Goal: Information Seeking & Learning: Learn about a topic

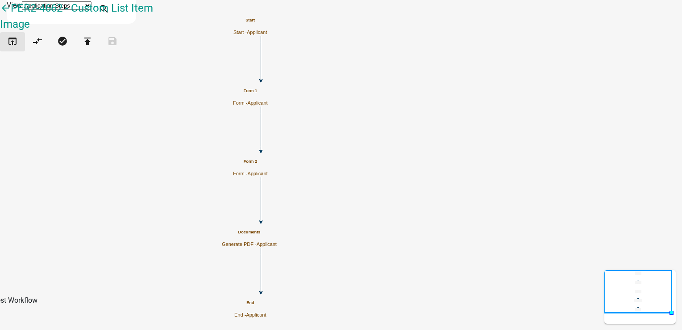
click at [17, 48] on icon "open_in_browser" at bounding box center [12, 42] width 11 height 13
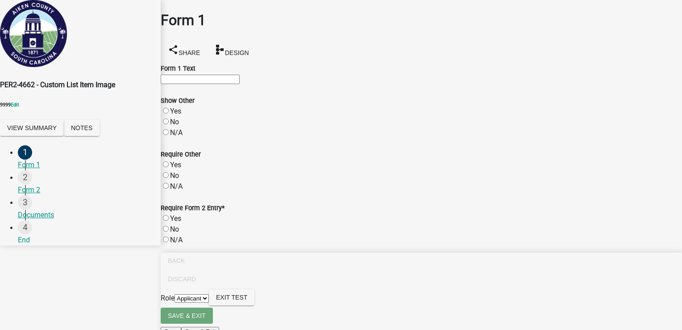
click at [172, 115] on label "Yes" at bounding box center [175, 111] width 11 height 8
click at [169, 113] on input "Yes" at bounding box center [166, 111] width 6 height 6
radio input "true"
click at [181, 222] on label "Yes" at bounding box center [175, 218] width 11 height 8
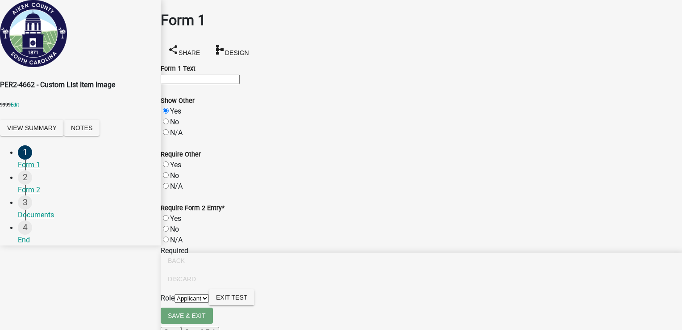
click at [169, 221] on input "Yes" at bounding box center [166, 218] width 6 height 6
radio input "true"
click at [180, 192] on div "N/A" at bounding box center [422, 186] width 522 height 11
click at [172, 180] on label "No" at bounding box center [174, 175] width 9 height 8
click at [169, 178] on input "No" at bounding box center [166, 175] width 6 height 6
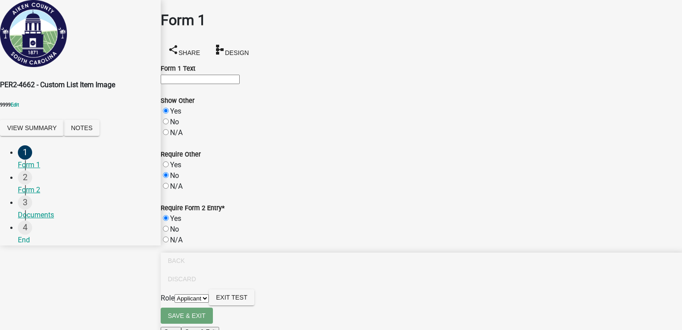
radio input "true"
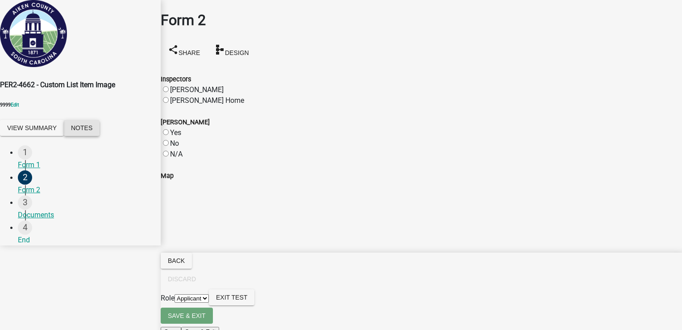
click at [100, 136] on button "Notes" at bounding box center [82, 128] width 36 height 16
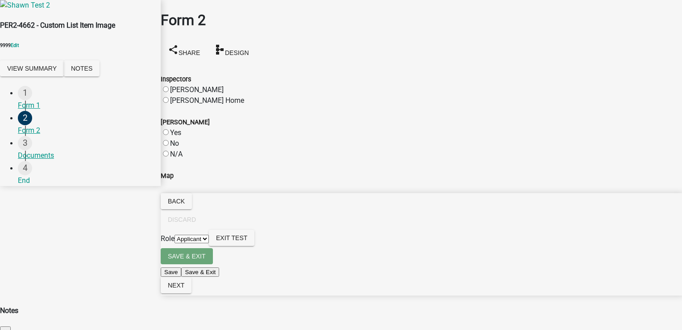
click at [7, 327] on span "×" at bounding box center [6, 330] width 4 height 7
click at [60, 76] on button "View Summary" at bounding box center [32, 68] width 64 height 16
click at [7, 327] on span "×" at bounding box center [6, 330] width 4 height 7
click at [184, 289] on span "Next" at bounding box center [176, 284] width 17 height 7
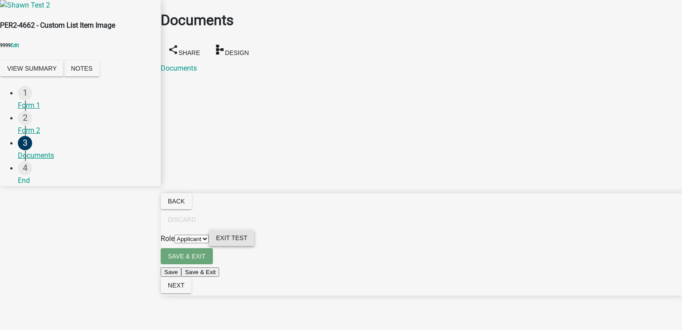
click at [247, 241] on span "Exit Test" at bounding box center [231, 237] width 31 height 7
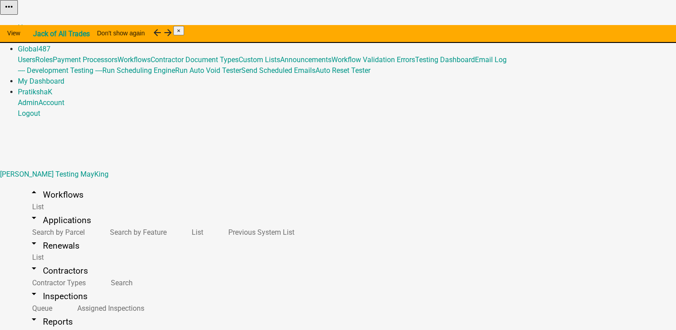
click at [38, 34] on link "Admin" at bounding box center [28, 38] width 21 height 8
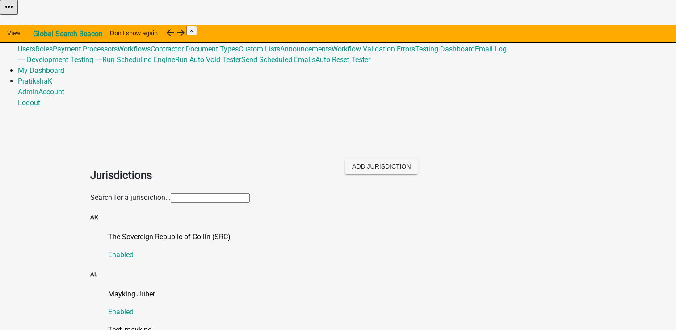
click at [250, 193] on input "text" at bounding box center [210, 197] width 79 height 9
paste input "workflow-builder"
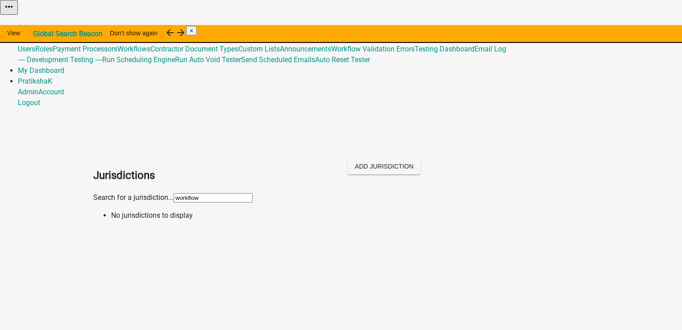
type input "workflow"
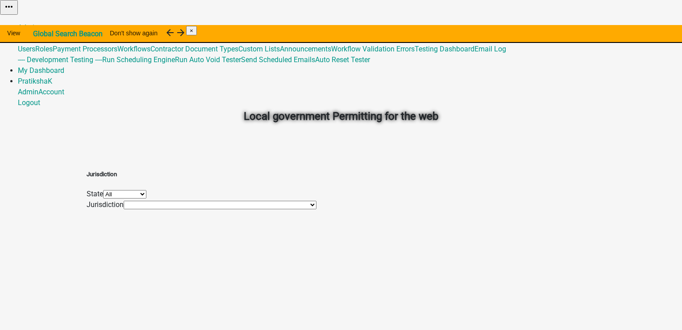
click at [275, 94] on div "Local government Permitting for the web" at bounding box center [341, 96] width 509 height 128
click at [147, 195] on select "All [US_STATE] [US_STATE] [US_STATE] [US_STATE] [US_STATE] [US_STATE] [US_STATE…" at bounding box center [124, 194] width 43 height 8
select select "[US_STATE]"
click at [147, 190] on select "All [US_STATE] [US_STATE] [US_STATE] [US_STATE] [US_STATE] [US_STATE] [US_STATE…" at bounding box center [124, 194] width 43 height 8
click at [197, 209] on select "060 [PERSON_NAME][GEOGRAPHIC_DATA] Anyville Child Jurisdiction A Child Jurisdic…" at bounding box center [217, 205] width 186 height 8
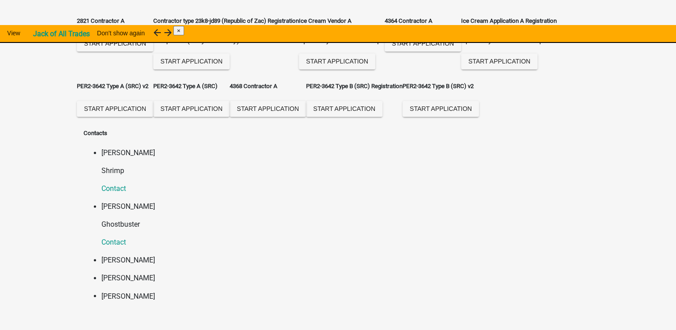
scroll to position [1534, 0]
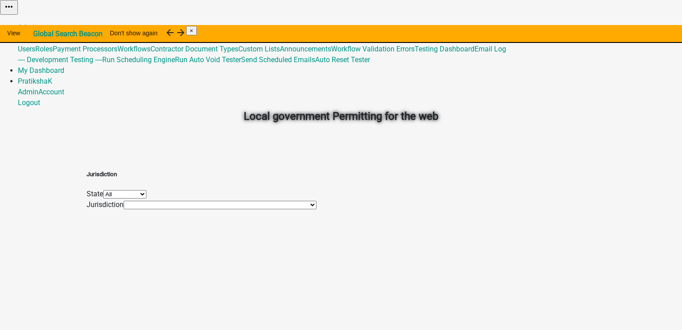
click at [147, 198] on select "All [US_STATE] [US_STATE] [US_STATE] [US_STATE] [US_STATE] [US_STATE] [US_STATE…" at bounding box center [124, 194] width 43 height 8
select select "[US_STATE]"
click at [147, 190] on select "All [US_STATE] [US_STATE] [US_STATE] [US_STATE] [US_STATE] [US_STATE] [US_STATE…" at bounding box center [124, 194] width 43 height 8
click at [211, 209] on select "060 [PERSON_NAME][GEOGRAPHIC_DATA] Anyville Child Jurisdiction A Child Jurisdic…" at bounding box center [217, 205] width 186 height 8
click at [210, 209] on select "060 [PERSON_NAME][GEOGRAPHIC_DATA] Anyville Child Jurisdiction A Child Jurisdic…" at bounding box center [217, 205] width 186 height 8
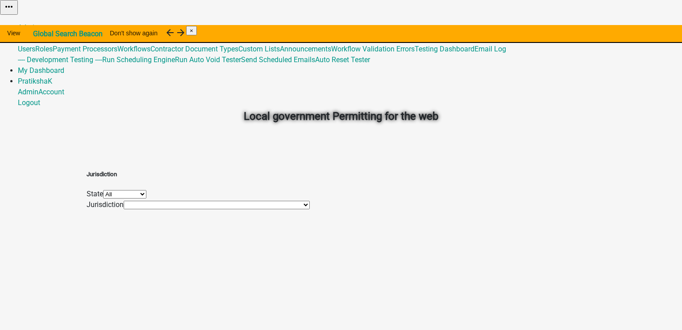
click at [210, 209] on select "060 [PERSON_NAME][GEOGRAPHIC_DATA] Anyville Child Jurisdiction A Child Jurisdic…" at bounding box center [217, 205] width 186 height 8
click at [105, 126] on div "Local government Permitting for the web" at bounding box center [341, 96] width 509 height 128
click at [147, 194] on select "All [US_STATE] [US_STATE] [US_STATE] [US_STATE] [US_STATE] [US_STATE] [US_STATE…" at bounding box center [124, 194] width 43 height 8
click at [505, 108] on h2 "Local government Permitting for the web" at bounding box center [341, 116] width 496 height 16
click at [38, 23] on link "Admin" at bounding box center [28, 27] width 21 height 8
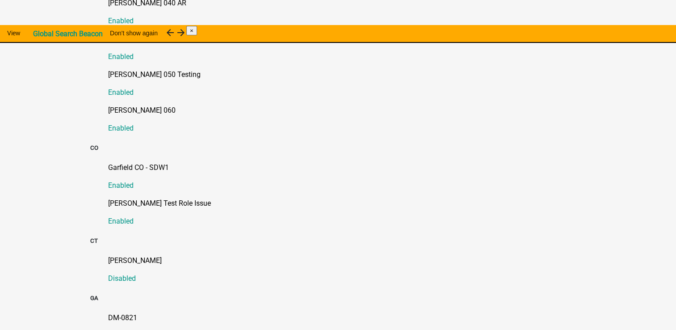
scroll to position [625, 0]
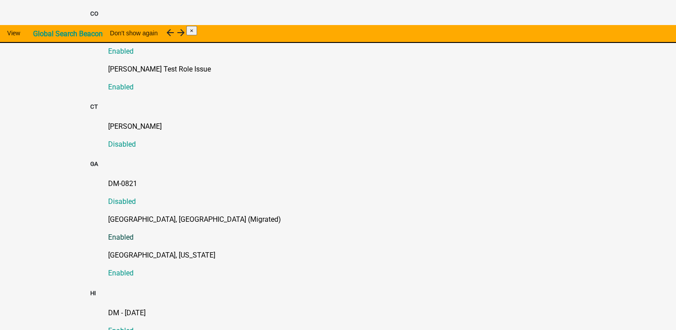
click at [133, 214] on p "[GEOGRAPHIC_DATA], [GEOGRAPHIC_DATA] (Migrated)" at bounding box center [347, 219] width 478 height 11
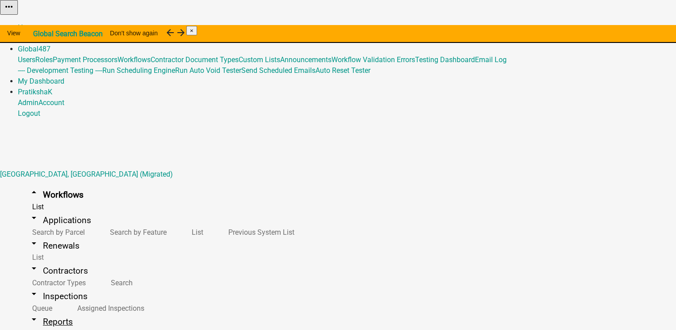
click at [29, 314] on icon "arrow_drop_down" at bounding box center [34, 319] width 11 height 11
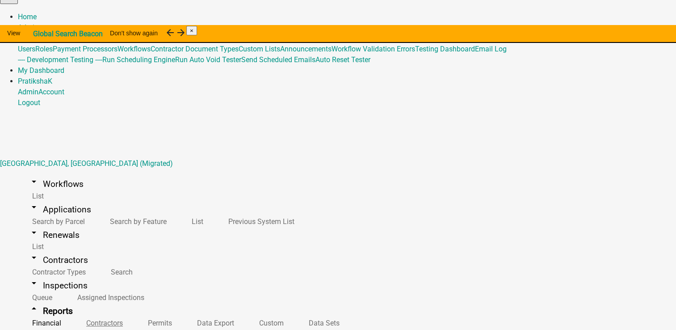
click at [72, 313] on link "Contractors" at bounding box center [103, 322] width 62 height 19
click at [134, 313] on link "Permits" at bounding box center [158, 322] width 49 height 19
click at [183, 313] on link "Data Export" at bounding box center [214, 322] width 62 height 19
click at [245, 313] on link "Custom" at bounding box center [270, 322] width 50 height 19
click at [294, 313] on link "Data Sets" at bounding box center [322, 322] width 56 height 19
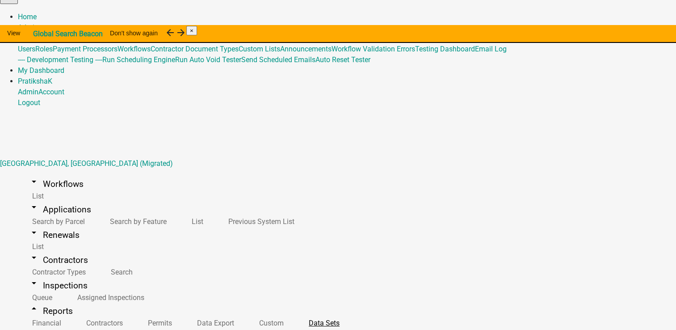
scroll to position [45, 0]
click at [43, 313] on link "Financial" at bounding box center [45, 322] width 54 height 19
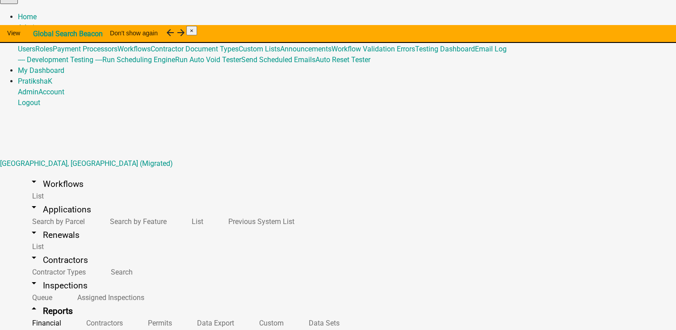
click at [72, 313] on link "Contractors" at bounding box center [103, 322] width 62 height 19
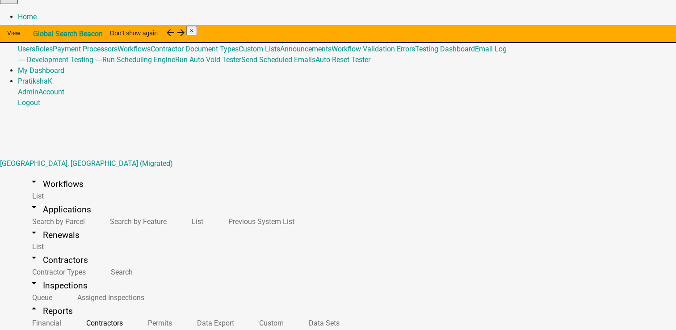
click at [134, 313] on link "Permits" at bounding box center [158, 322] width 49 height 19
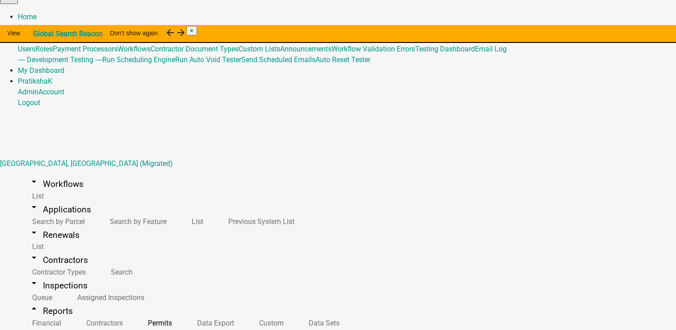
scroll to position [36, 0]
click at [183, 313] on link "Data Export" at bounding box center [214, 322] width 62 height 19
select select "1: Object"
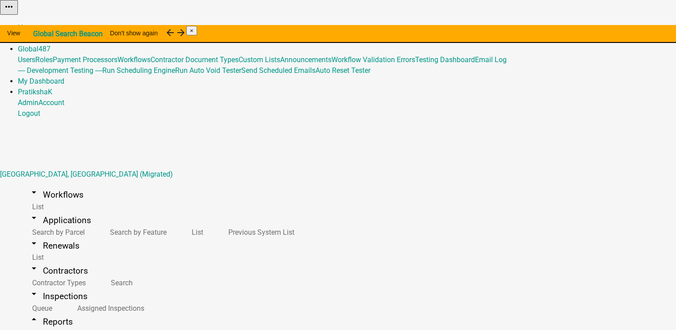
scroll to position [11, 0]
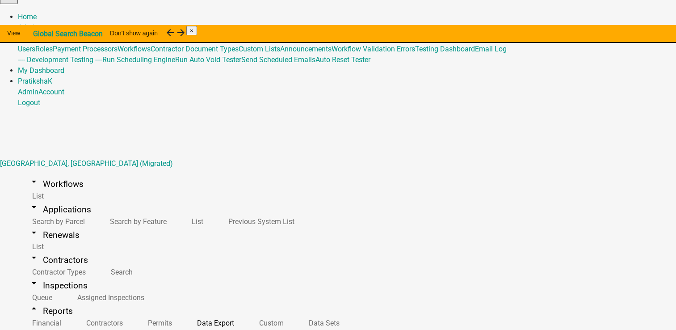
click at [245, 313] on link "Custom" at bounding box center [270, 322] width 50 height 19
click at [294, 313] on link "Data Sets" at bounding box center [322, 322] width 56 height 19
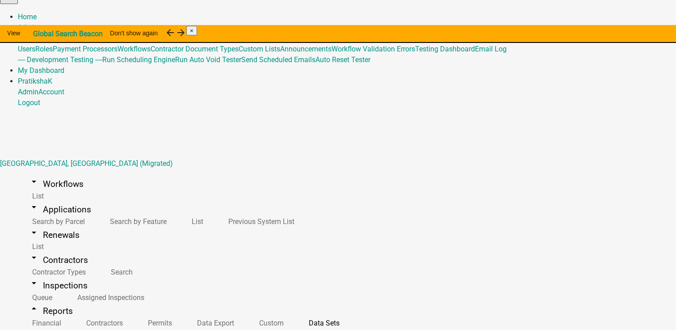
click at [43, 326] on link "arrow_drop_down Meetings" at bounding box center [53, 336] width 71 height 21
click at [25, 326] on link "arrow_drop_up Meetings" at bounding box center [53, 336] width 71 height 21
click at [38, 23] on link "Admin" at bounding box center [28, 27] width 21 height 8
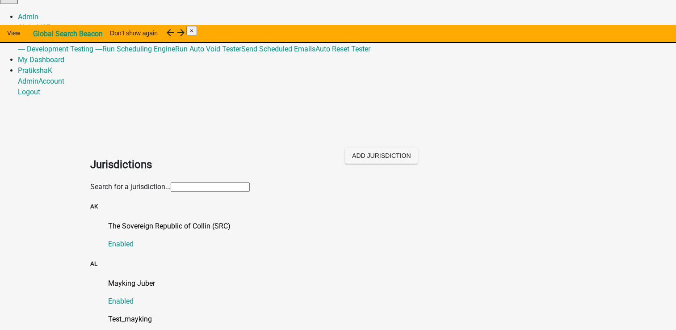
click at [250, 182] on input "text" at bounding box center [210, 186] width 79 height 9
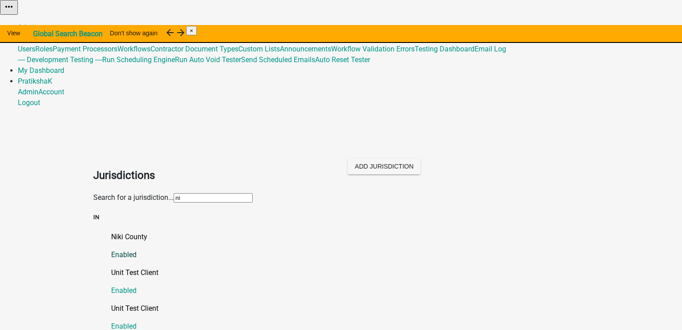
type input "ni"
click at [111, 231] on link "Niki County Enabled" at bounding box center [350, 245] width 478 height 29
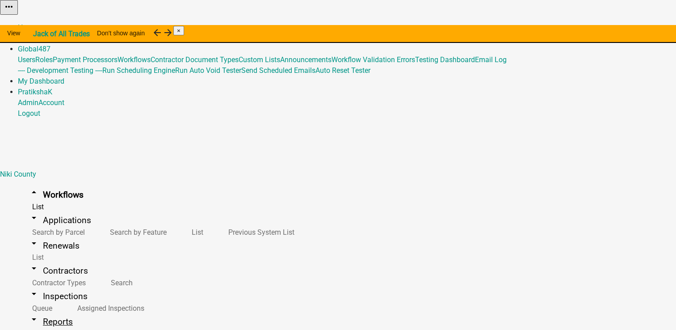
click at [29, 314] on icon "arrow_drop_down" at bounding box center [34, 319] width 11 height 11
click at [41, 324] on link "Financial" at bounding box center [45, 333] width 54 height 19
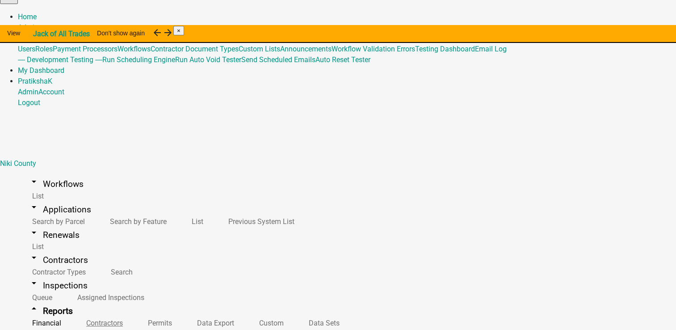
click at [72, 313] on link "Contractors" at bounding box center [103, 322] width 62 height 19
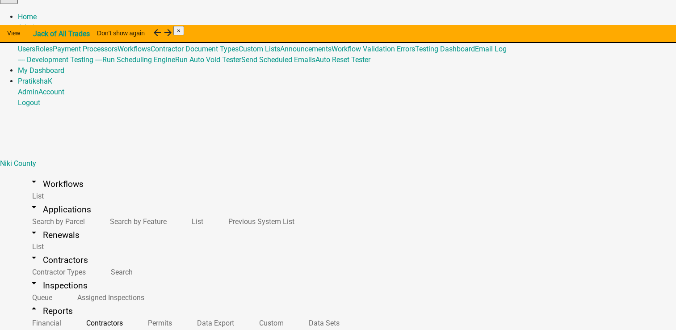
click at [134, 313] on link "Permits" at bounding box center [158, 322] width 49 height 19
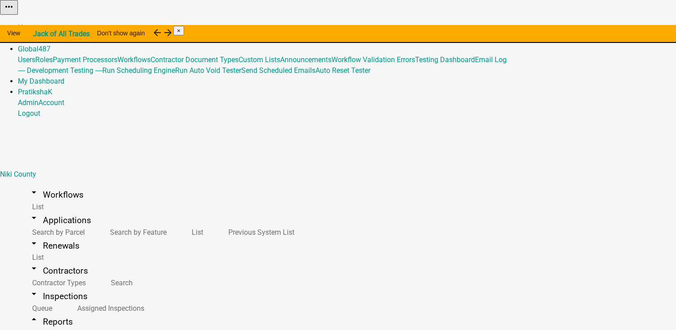
scroll to position [314, 0]
click at [183, 324] on link "Data Export" at bounding box center [214, 333] width 62 height 19
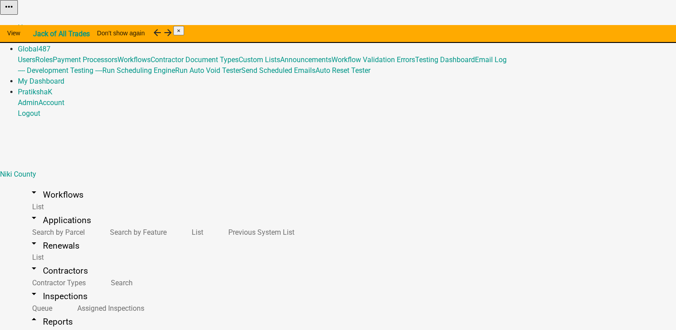
select select "30: Object"
select select "0: null"
click at [245, 324] on link "Custom" at bounding box center [270, 333] width 50 height 19
click at [294, 324] on link "Data Sets" at bounding box center [322, 333] width 56 height 19
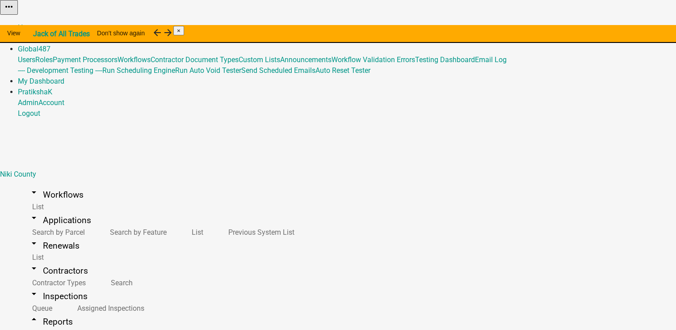
scroll to position [147, 0]
click at [29, 314] on icon "arrow_drop_up" at bounding box center [34, 319] width 11 height 11
